Goal: Transaction & Acquisition: Purchase product/service

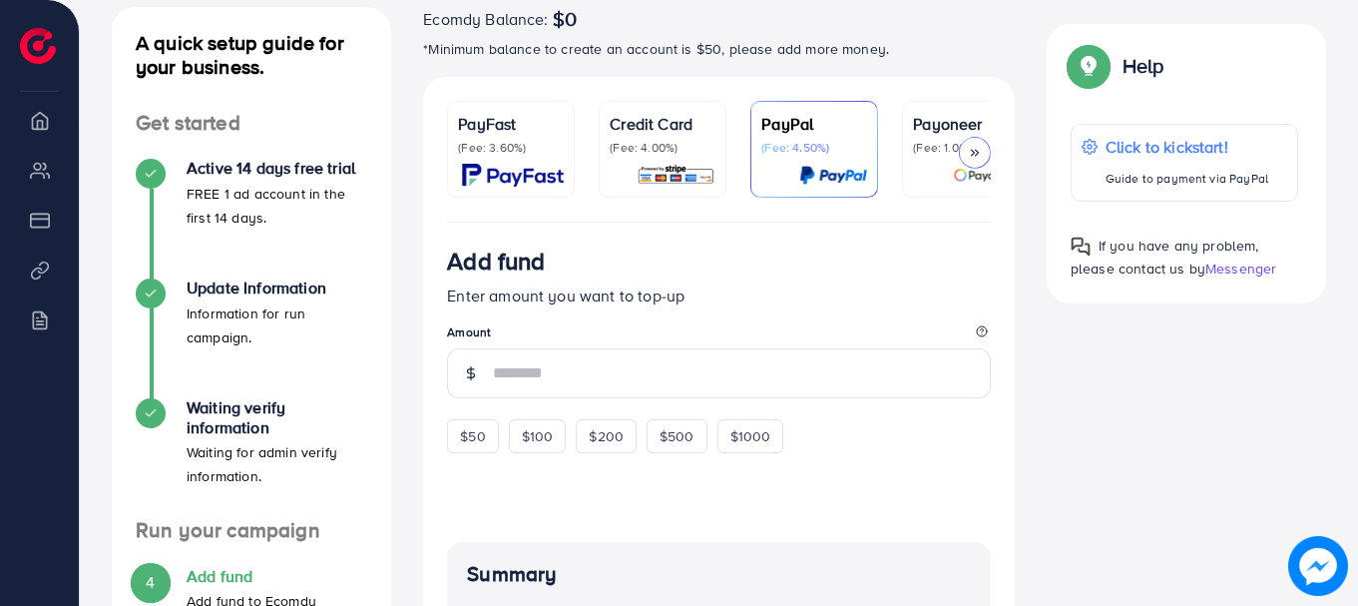
scroll to position [235, 0]
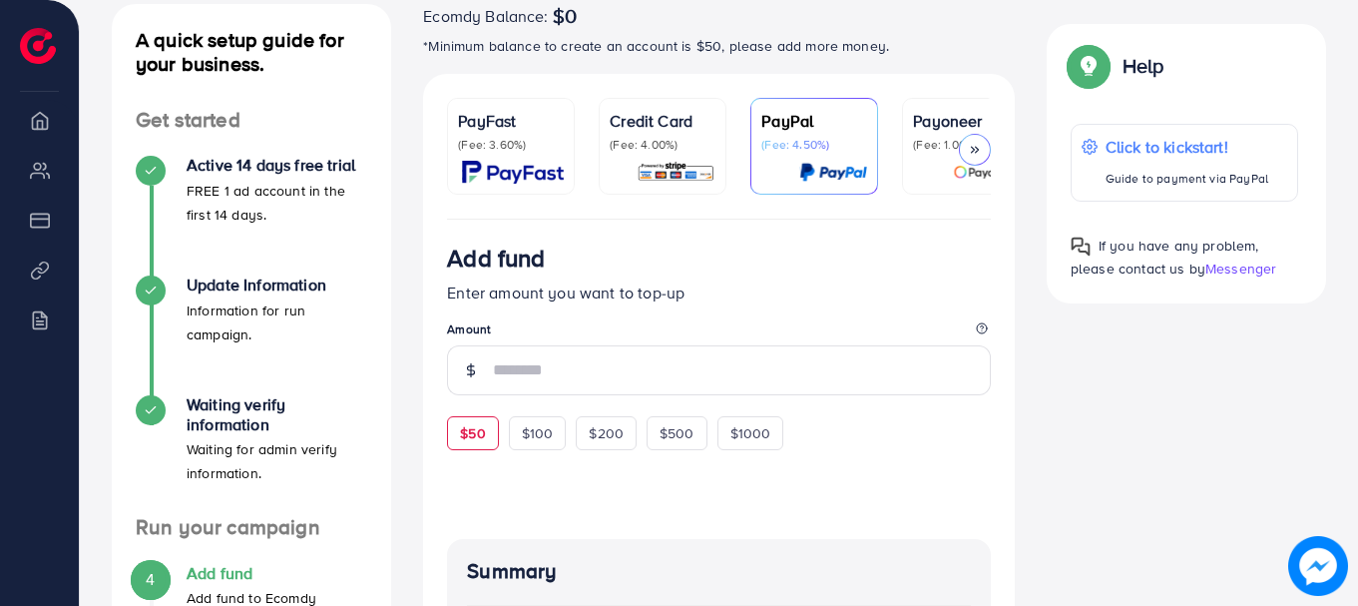
click at [467, 443] on span "$50" at bounding box center [472, 433] width 25 height 20
type input "**"
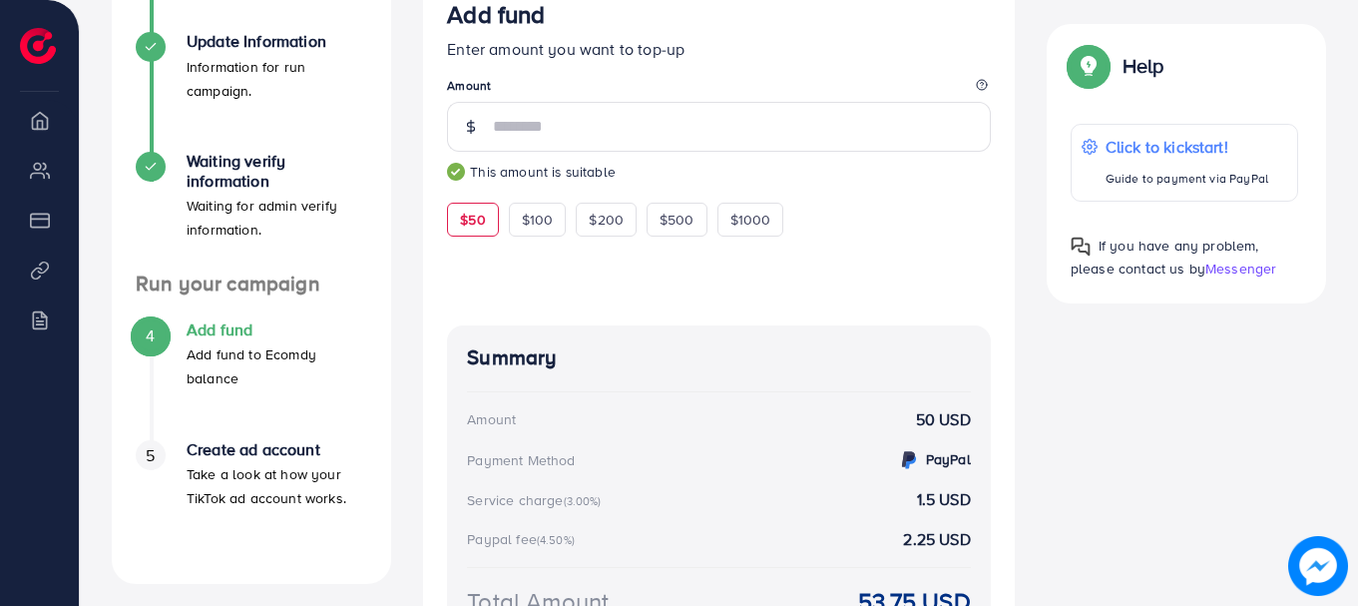
scroll to position [246, 0]
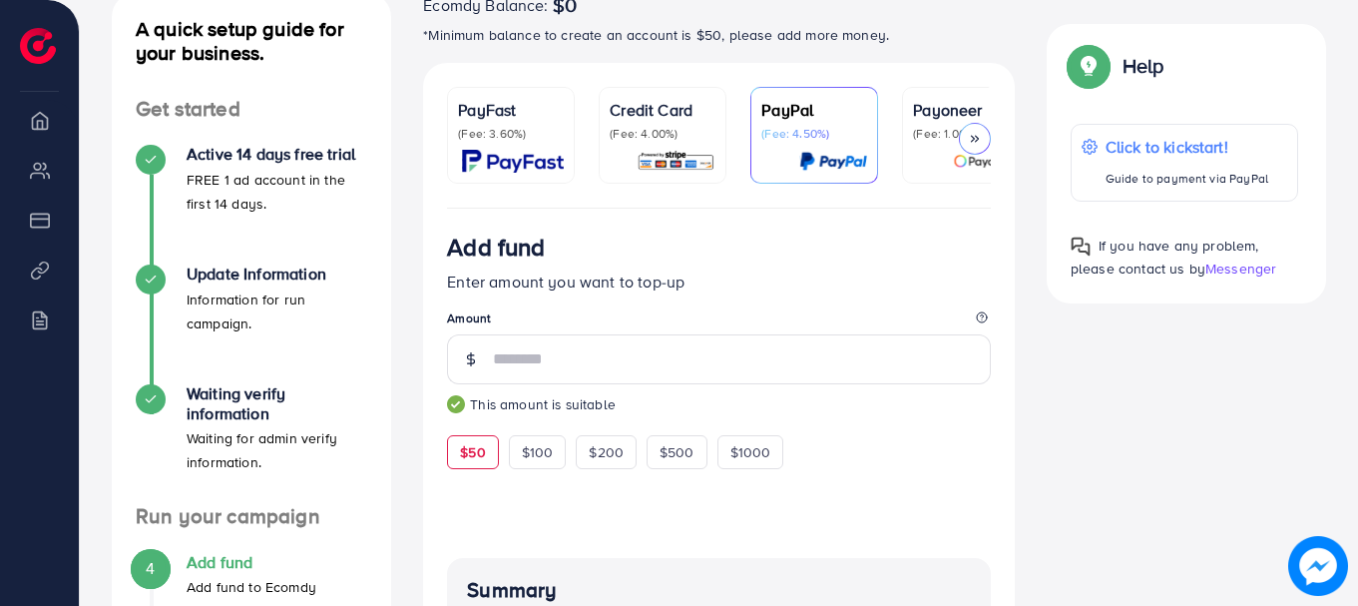
click at [480, 131] on p "(Fee: 3.60%)" at bounding box center [511, 134] width 106 height 16
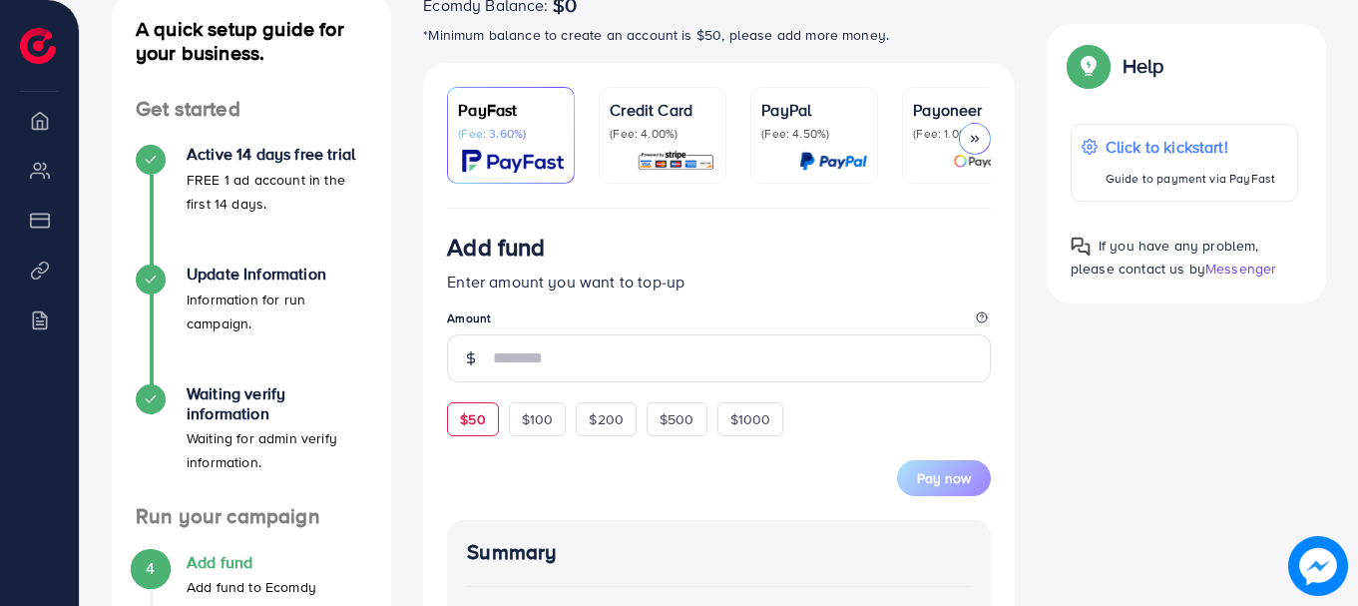
click at [471, 436] on div "$50" at bounding box center [472, 419] width 51 height 34
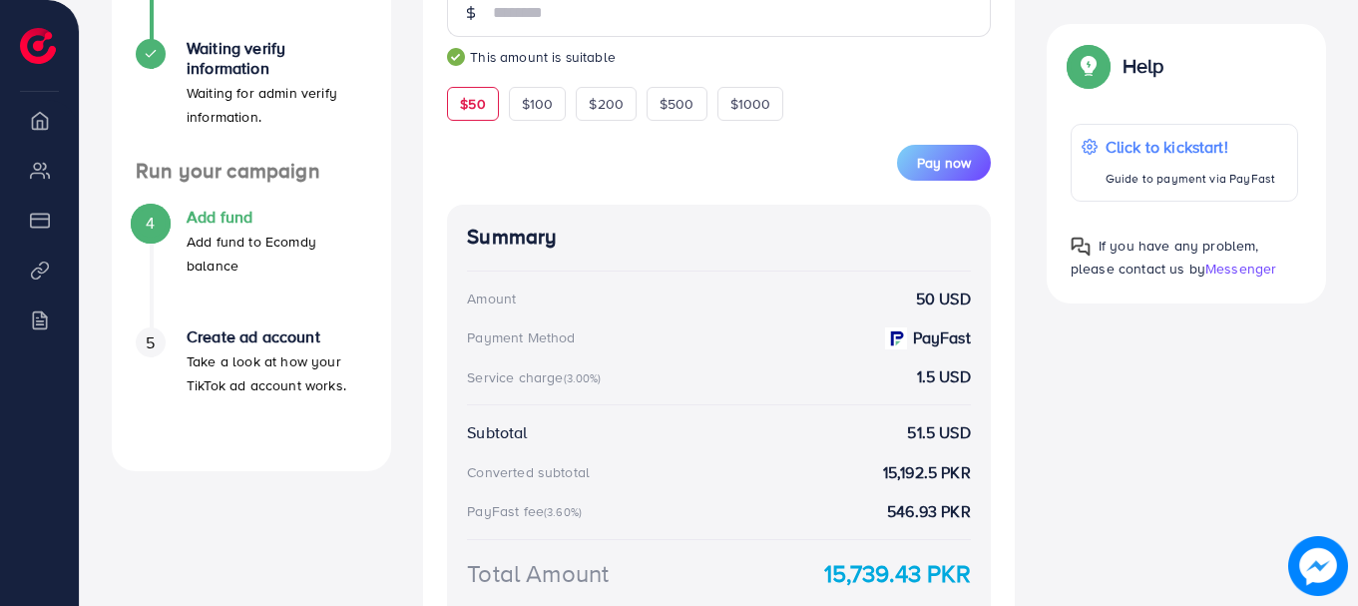
scroll to position [595, 0]
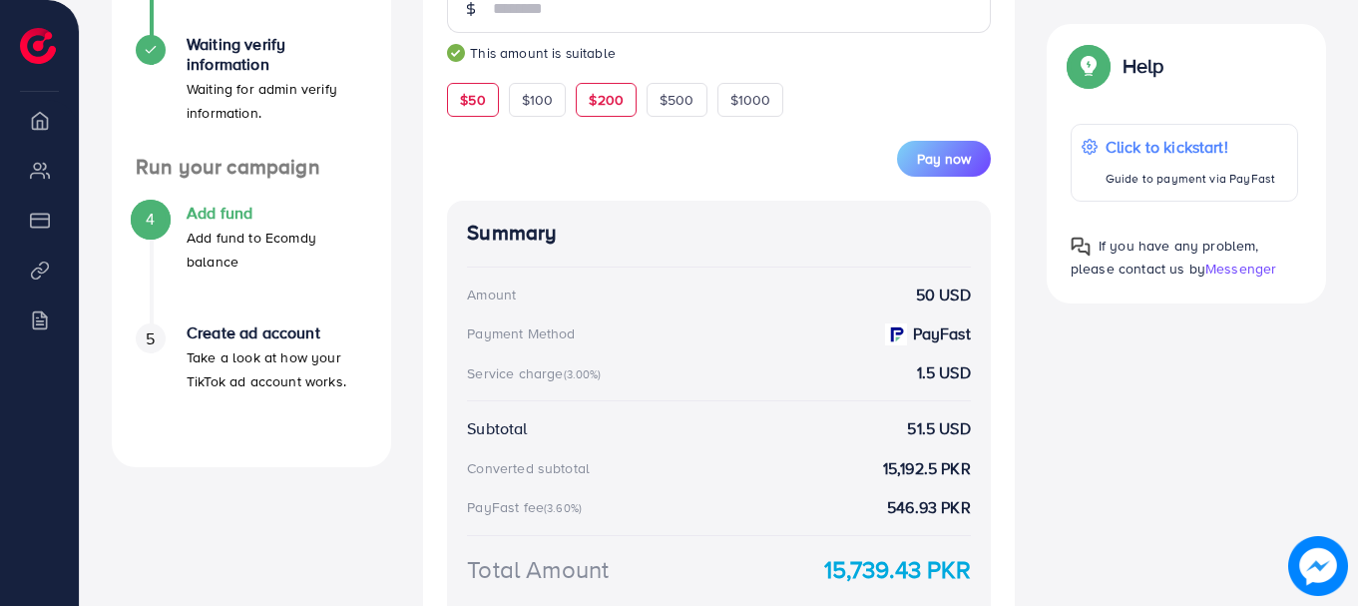
click at [615, 117] on div "$200" at bounding box center [606, 100] width 61 height 34
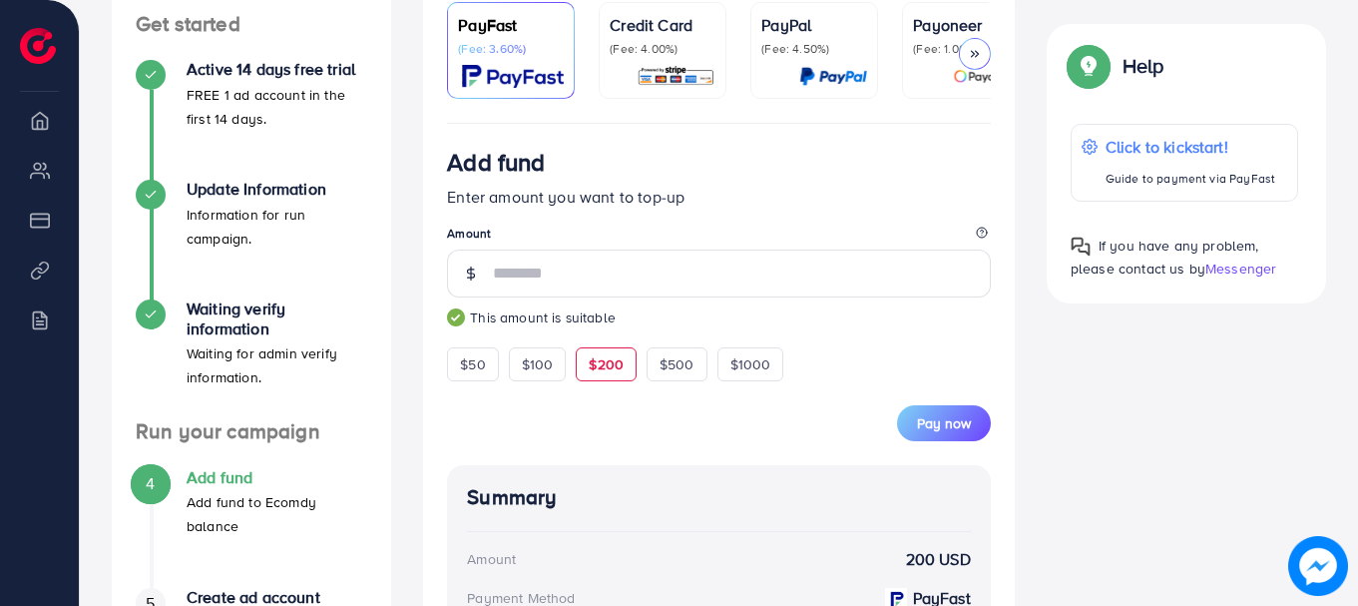
scroll to position [521, 0]
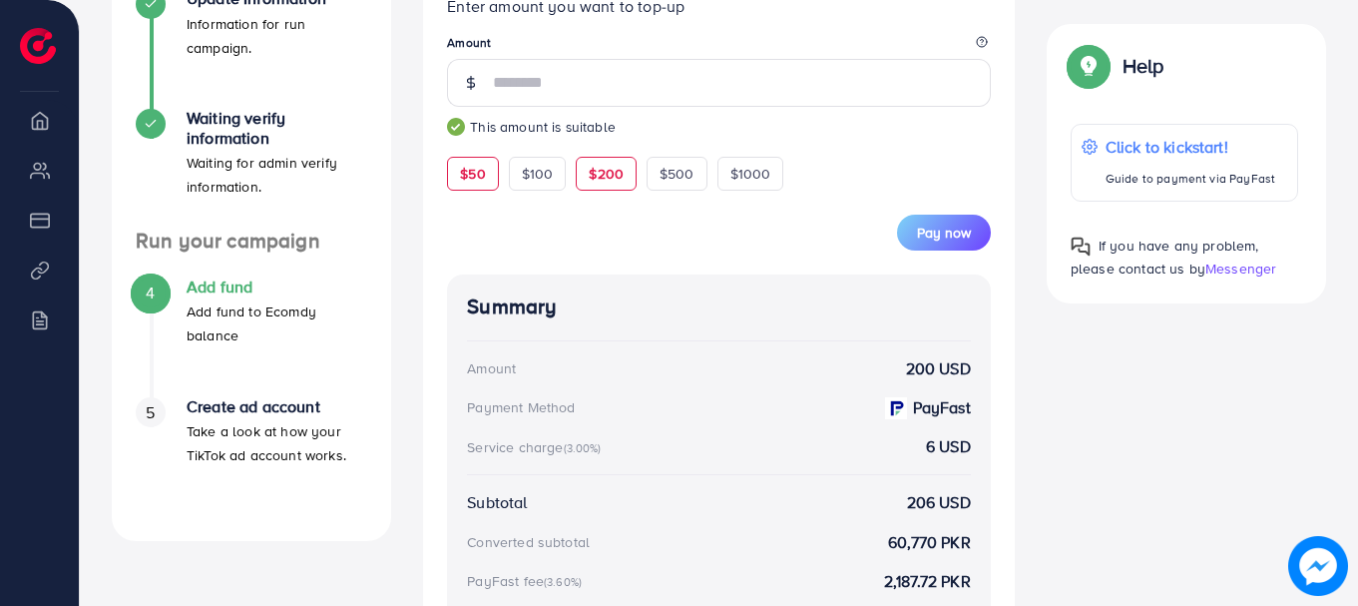
click at [462, 184] on span "$50" at bounding box center [472, 174] width 25 height 20
type input "**"
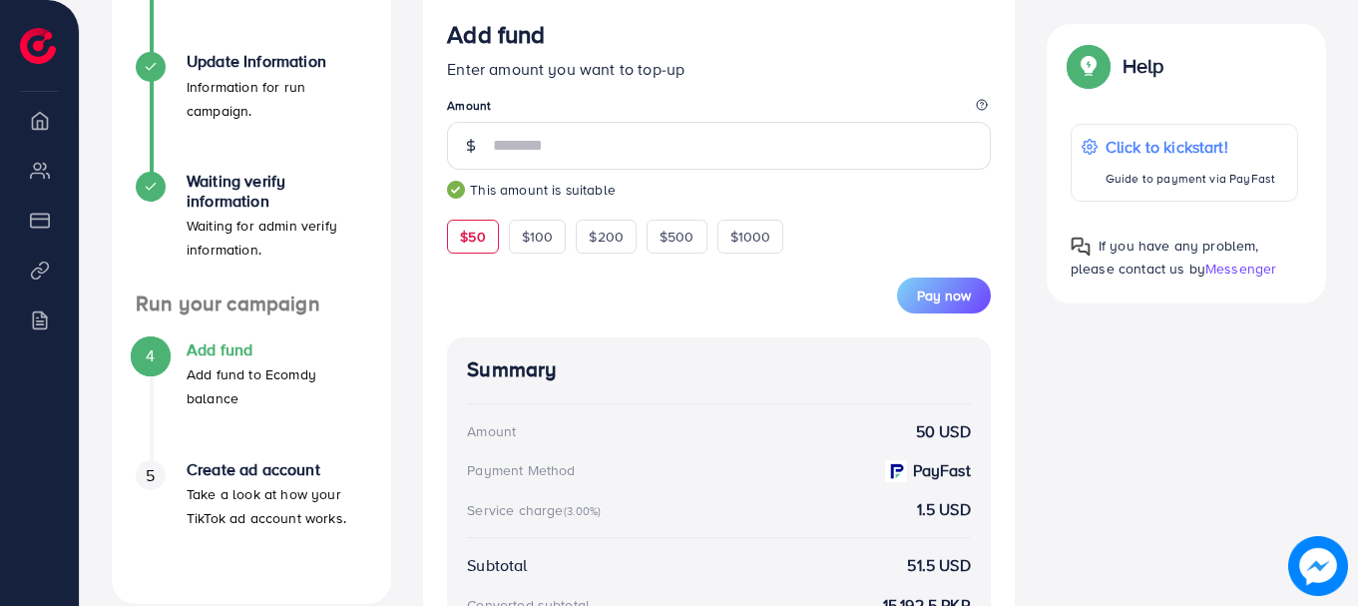
scroll to position [420, 0]
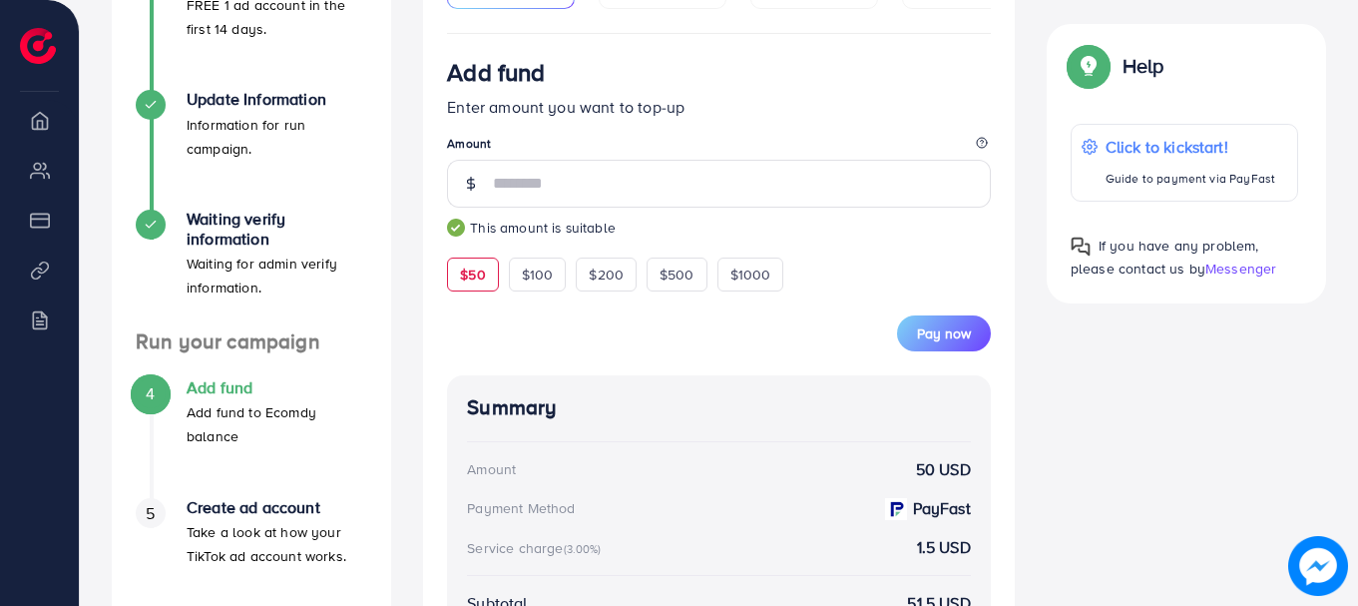
drag, startPoint x: 1357, startPoint y: 240, endPoint x: 1355, endPoint y: 316, distance: 76.9
click at [1355, 316] on div "[AdReach] Refund Policy Please review our refund policy carefully to understand…" at bounding box center [719, 282] width 1279 height 1405
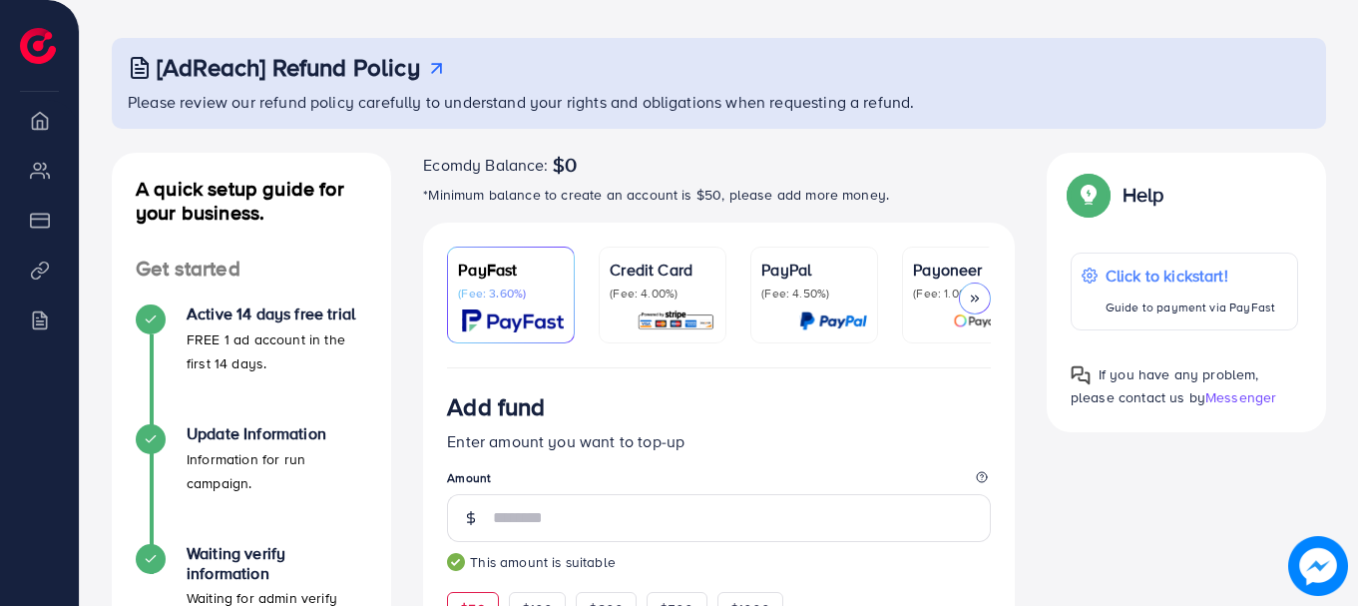
scroll to position [81, 0]
